Goal: Task Accomplishment & Management: Manage account settings

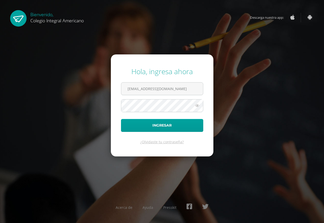
click at [138, 87] on input "mjolon@integralamericano.edu.gt" at bounding box center [162, 88] width 82 height 12
click at [140, 88] on input "mjolon@integralamericano.edu.gt" at bounding box center [162, 88] width 82 height 12
type input "[EMAIL_ADDRESS][DOMAIN_NAME]"
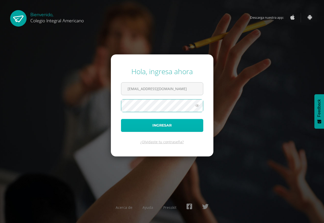
click at [158, 125] on button "Ingresar" at bounding box center [162, 125] width 82 height 13
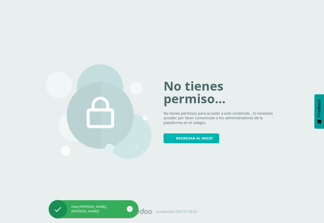
click at [184, 137] on span "Regresar al inicio" at bounding box center [194, 138] width 37 height 9
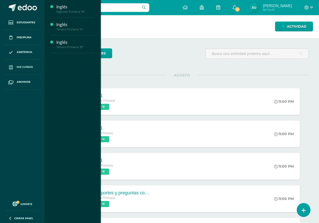
click at [23, 66] on span "Mis cursos" at bounding box center [25, 67] width 16 height 4
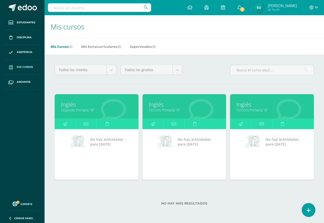
click at [195, 112] on link "Tercero Primaria "A"" at bounding box center [184, 109] width 71 height 5
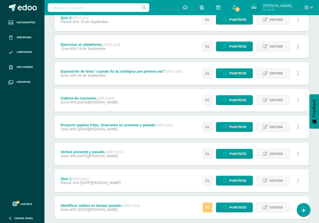
scroll to position [101, 0]
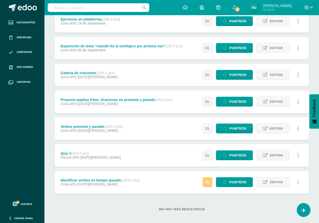
click at [89, 128] on span "[DATE][PERSON_NAME]" at bounding box center [98, 130] width 40 height 4
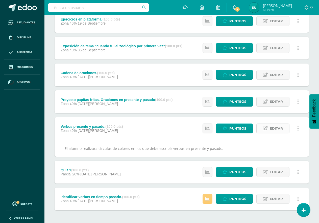
click at [270, 130] on link "Editar" at bounding box center [273, 128] width 33 height 10
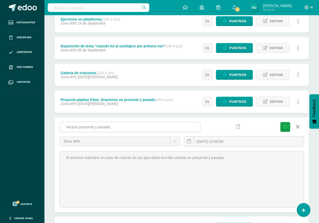
click at [67, 126] on input "Verbos presente y pasado." at bounding box center [130, 127] width 140 height 10
type input "Jarra de dulces. Verbos presente y pasado."
click at [287, 128] on icon "submit" at bounding box center [286, 127] width 4 height 4
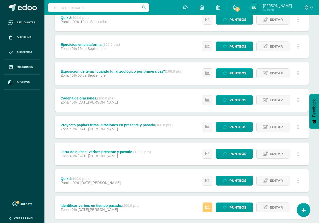
scroll to position [105, 0]
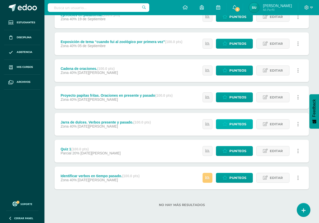
click at [230, 124] on link "Punteos" at bounding box center [234, 124] width 37 height 10
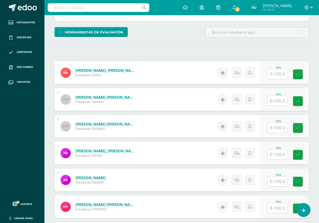
scroll to position [127, 0]
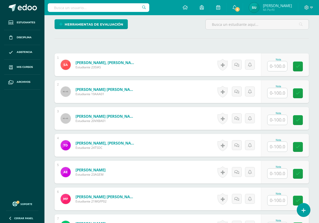
click at [272, 149] on input "text" at bounding box center [278, 147] width 20 height 10
type input "100"
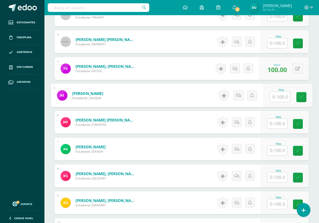
scroll to position [228, 0]
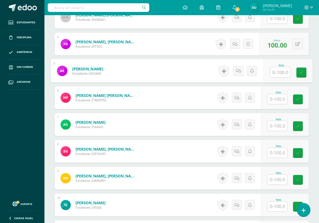
click at [282, 178] on input "text" at bounding box center [278, 179] width 20 height 10
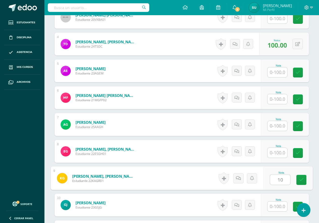
type input "100"
click at [300, 178] on icon at bounding box center [302, 180] width 5 height 4
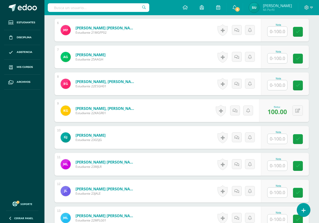
scroll to position [304, 0]
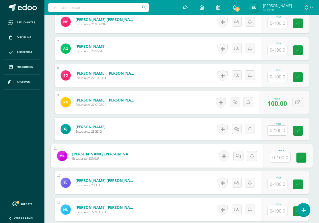
click at [279, 158] on input "text" at bounding box center [280, 157] width 20 height 10
type input "100"
click at [303, 156] on icon at bounding box center [302, 157] width 5 height 4
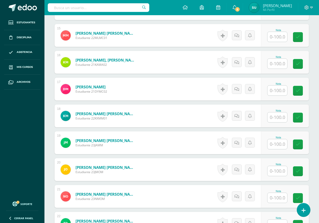
scroll to position [582, 0]
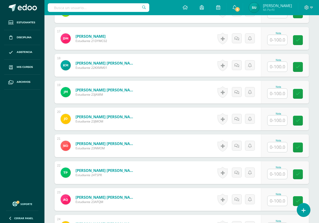
click at [283, 147] on input "text" at bounding box center [278, 147] width 20 height 10
type input "100"
click at [303, 151] on link at bounding box center [302, 147] width 10 height 10
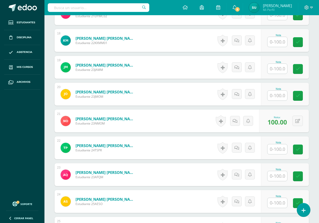
scroll to position [633, 0]
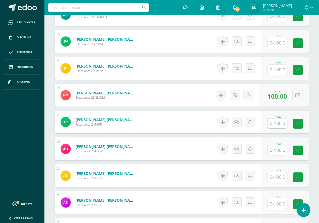
click at [279, 122] on input "text" at bounding box center [278, 123] width 20 height 10
type input "100"
click at [300, 122] on icon at bounding box center [302, 123] width 5 height 4
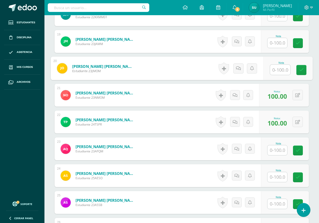
click at [275, 70] on input "text" at bounding box center [280, 70] width 20 height 10
type input "100"
click at [298, 70] on link at bounding box center [302, 70] width 10 height 10
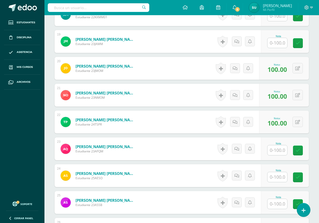
click at [272, 176] on input "text" at bounding box center [278, 177] width 20 height 10
type input "100"
click at [301, 179] on icon at bounding box center [302, 177] width 5 height 4
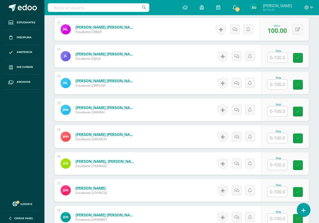
scroll to position [405, 0]
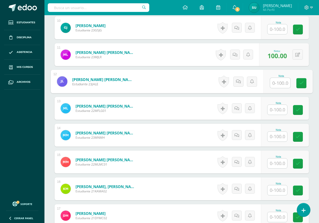
click at [278, 83] on input "text" at bounding box center [280, 83] width 20 height 10
type input "100"
click at [303, 83] on icon at bounding box center [302, 83] width 5 height 4
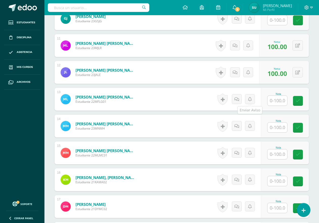
scroll to position [431, 0]
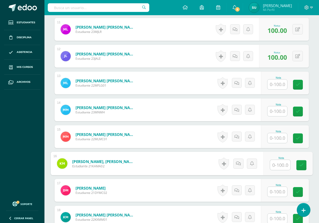
click at [274, 166] on input "text" at bounding box center [280, 165] width 20 height 10
type input "100"
click at [301, 167] on icon at bounding box center [302, 165] width 5 height 4
click at [279, 111] on input "text" at bounding box center [278, 111] width 20 height 10
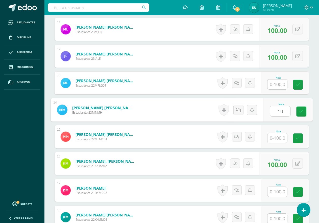
type input "100"
click at [302, 110] on icon at bounding box center [302, 111] width 5 height 4
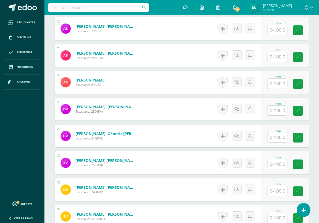
scroll to position [810, 0]
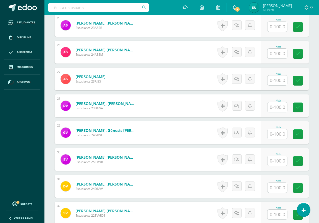
click at [279, 161] on input "text" at bounding box center [278, 161] width 20 height 10
type input "100"
click at [307, 159] on div "Nota 100" at bounding box center [288, 160] width 49 height 24
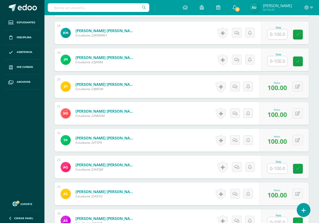
scroll to position [608, 0]
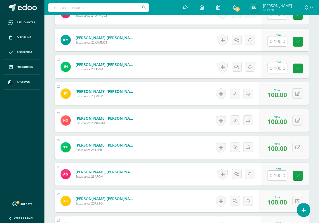
click at [276, 42] on input "text" at bounding box center [278, 41] width 20 height 10
type input "100"
click at [300, 44] on icon at bounding box center [302, 41] width 5 height 4
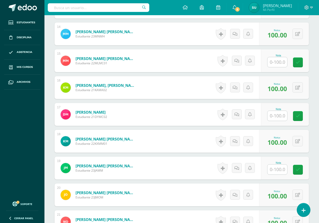
scroll to position [456, 0]
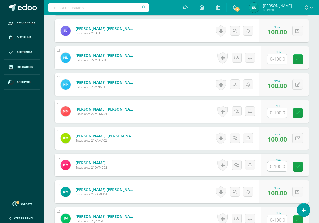
click at [274, 60] on input "text" at bounding box center [278, 59] width 20 height 10
type input "100"
click at [301, 64] on link at bounding box center [302, 59] width 10 height 10
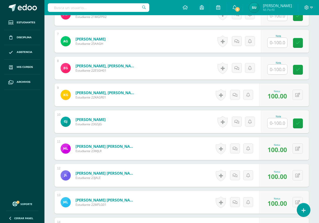
scroll to position [304, 0]
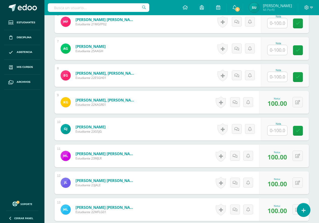
click at [284, 51] on input "text" at bounding box center [278, 50] width 20 height 10
type input "100"
click at [300, 53] on link at bounding box center [302, 50] width 10 height 10
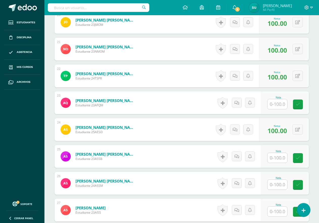
scroll to position [683, 0]
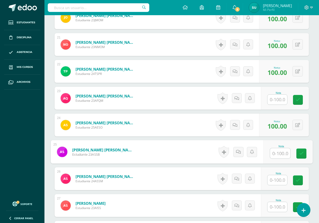
click at [281, 155] on input "text" at bounding box center [280, 153] width 20 height 10
type input "100"
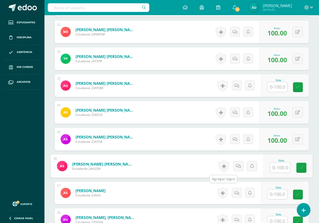
scroll to position [759, 0]
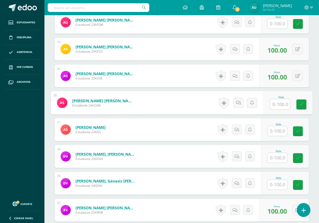
click at [279, 157] on input "text" at bounding box center [278, 158] width 20 height 10
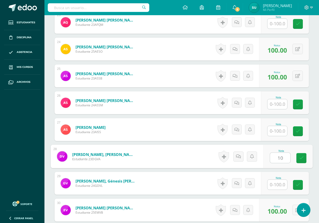
type input "100"
click at [300, 155] on link at bounding box center [302, 158] width 10 height 10
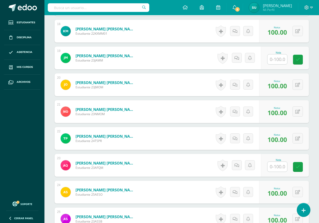
scroll to position [566, 0]
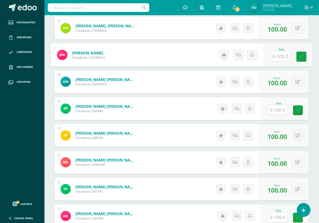
click at [283, 59] on input "text" at bounding box center [280, 56] width 20 height 10
type input "98"
click at [298, 57] on link at bounding box center [302, 57] width 10 height 10
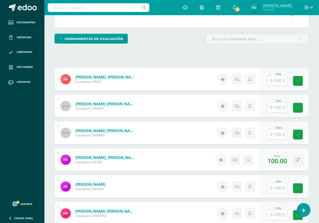
scroll to position [111, 0]
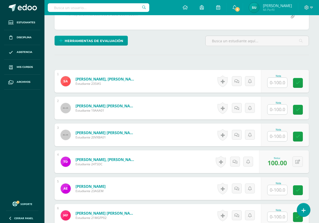
click at [281, 109] on input "text" at bounding box center [278, 109] width 20 height 10
type input "100"
click at [302, 107] on icon at bounding box center [302, 109] width 5 height 4
click at [12, 8] on span at bounding box center [12, 7] width 7 height 7
